Goal: Task Accomplishment & Management: Manage account settings

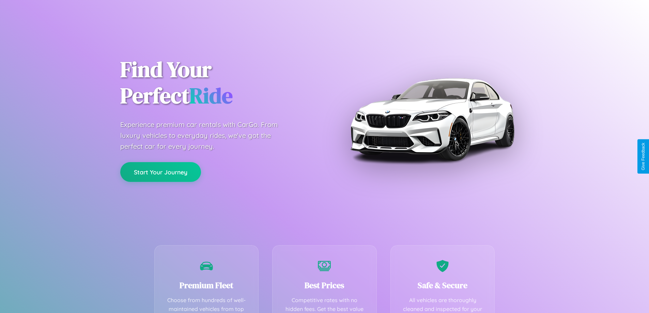
scroll to position [199, 0]
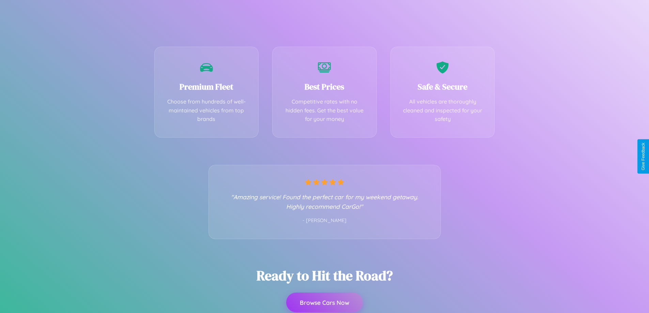
click at [324, 303] on button "Browse Cars Now" at bounding box center [324, 303] width 77 height 20
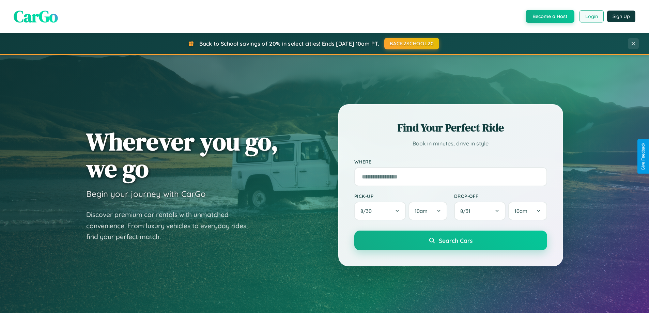
click at [591, 16] on button "Login" at bounding box center [591, 16] width 24 height 12
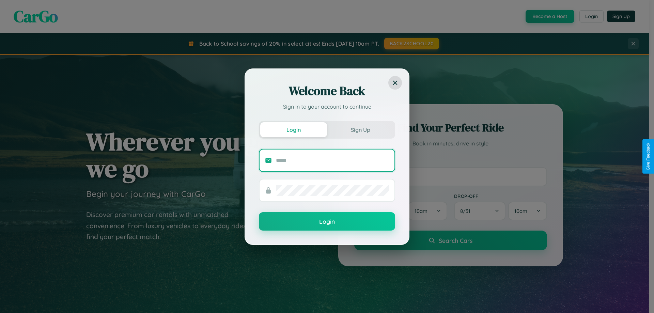
click at [332, 160] on input "text" at bounding box center [332, 160] width 113 height 11
type input "**********"
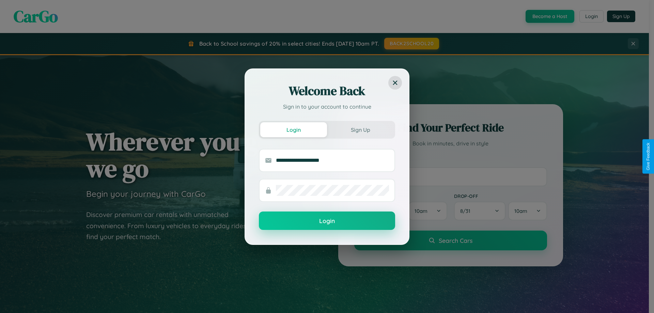
click at [327, 221] on button "Login" at bounding box center [327, 221] width 136 height 18
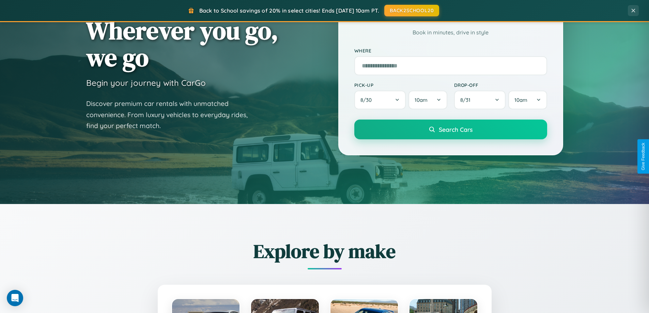
scroll to position [20, 0]
